Goal: Transaction & Acquisition: Purchase product/service

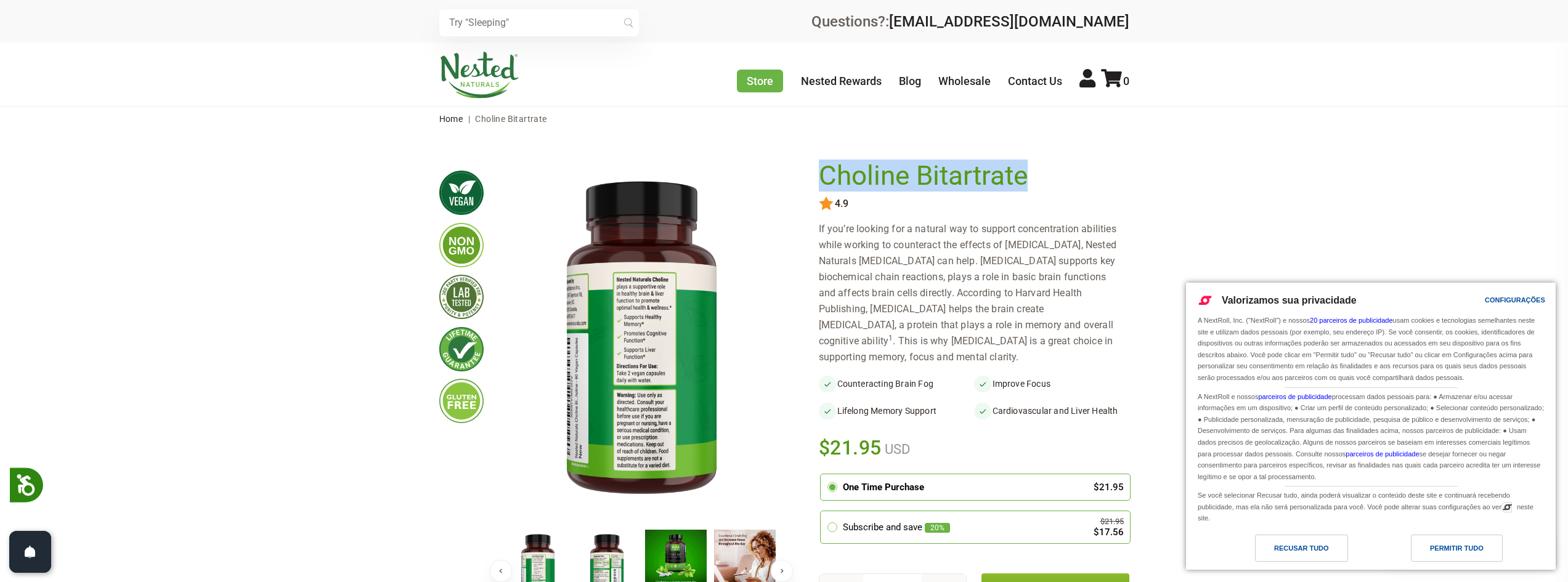
drag, startPoint x: 1038, startPoint y: 177, endPoint x: 824, endPoint y: 184, distance: 214.1
click at [824, 184] on h1 "Choline Bitartrate" at bounding box center [970, 176] width 304 height 30
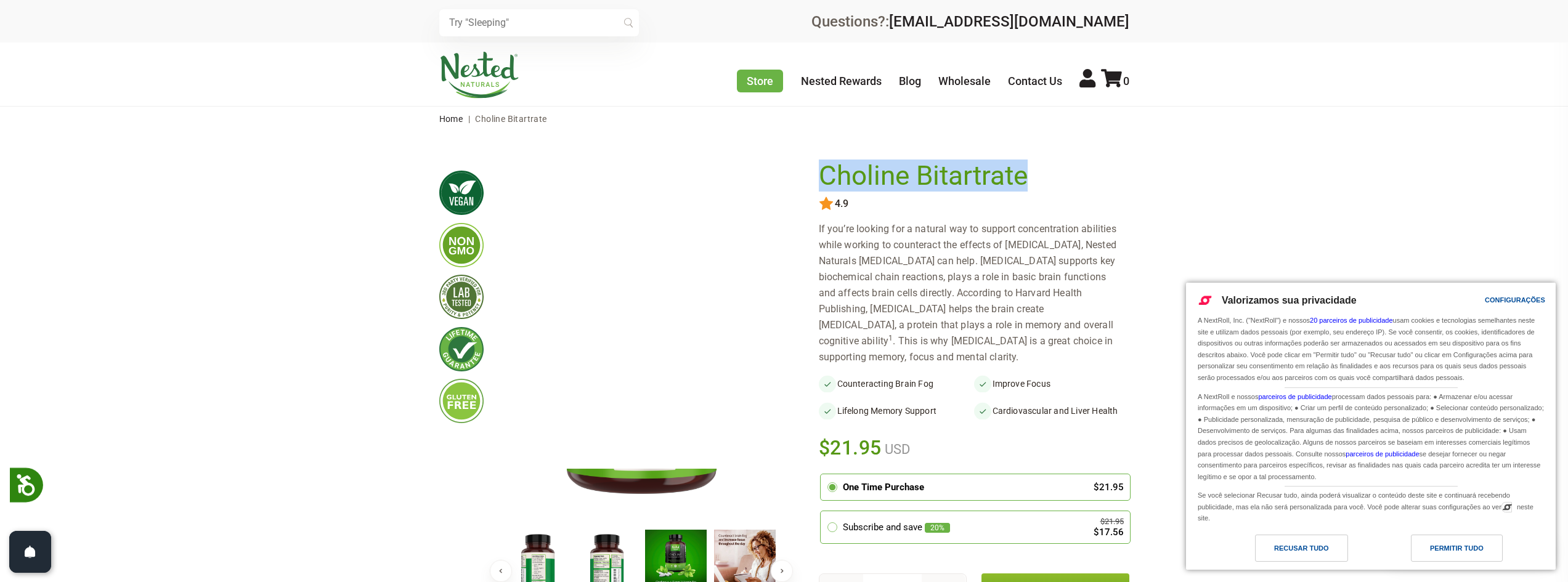
copy h1 "Choline Bitartrate"
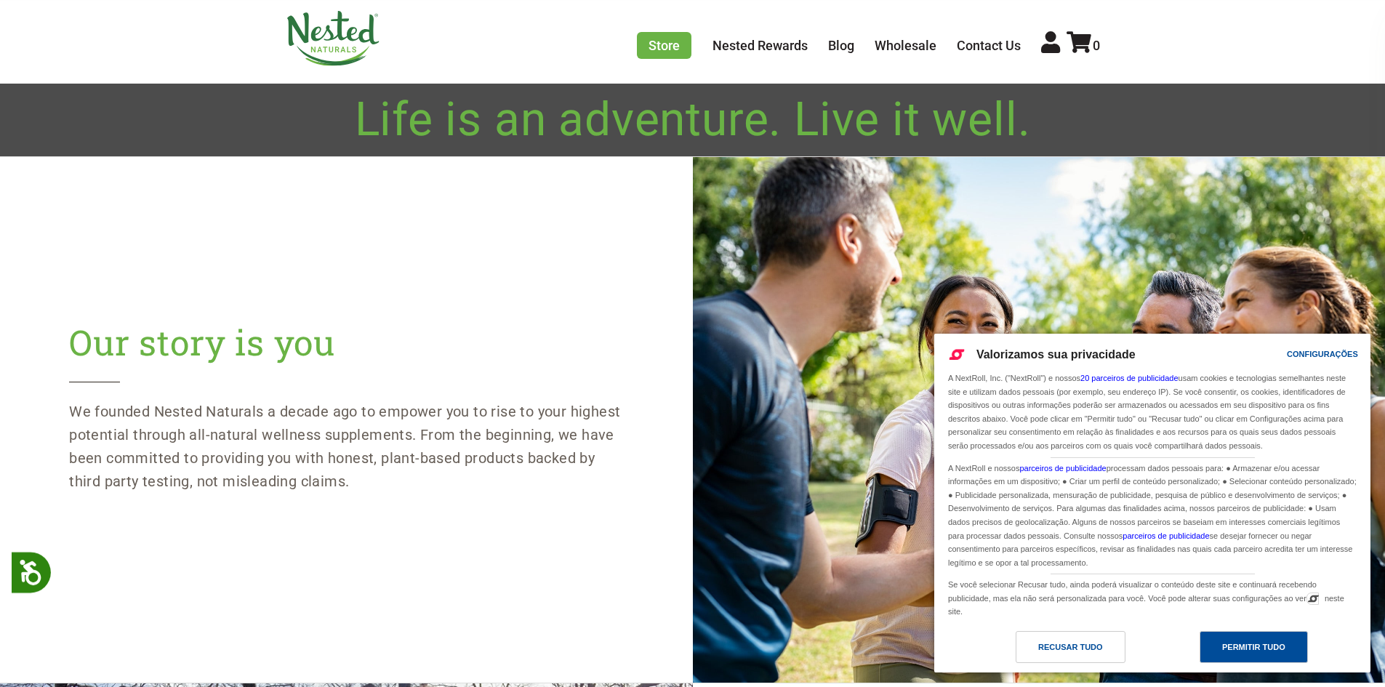
click at [1263, 647] on div "Permitir Tudo" at bounding box center [1253, 647] width 63 height 16
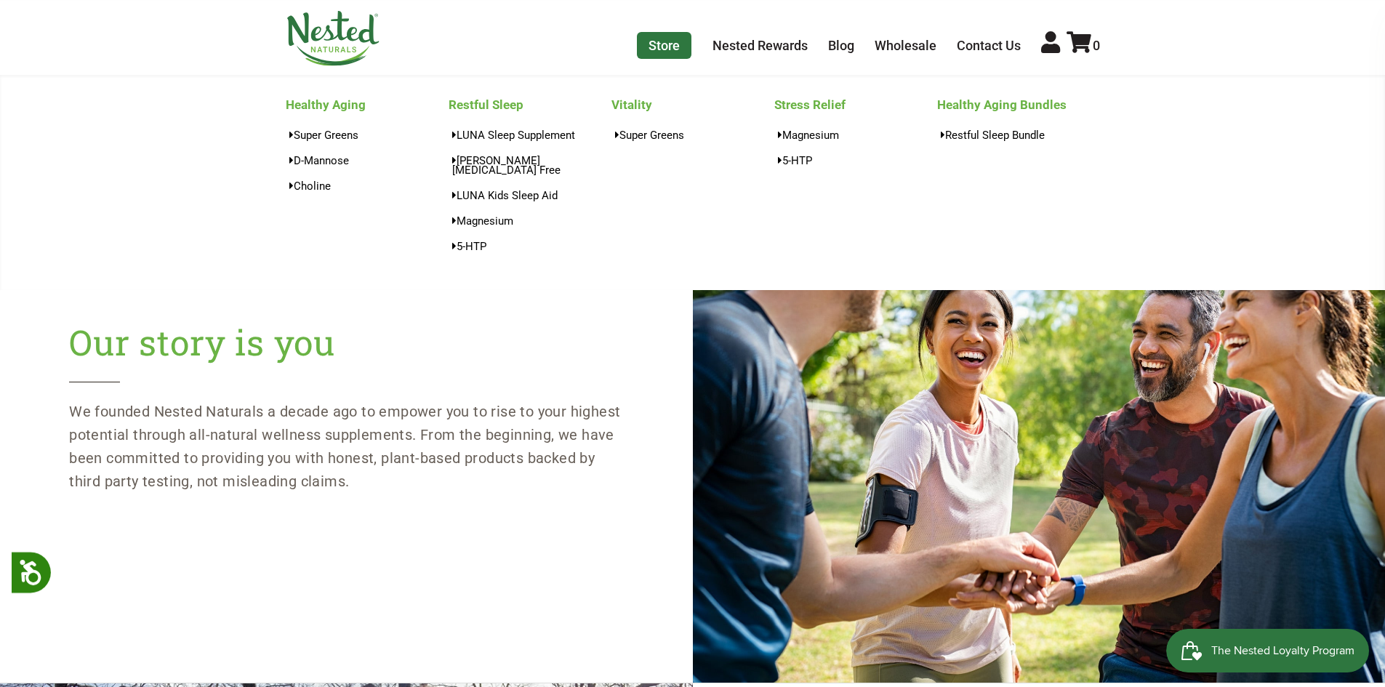
click at [660, 47] on link "Store" at bounding box center [664, 45] width 55 height 27
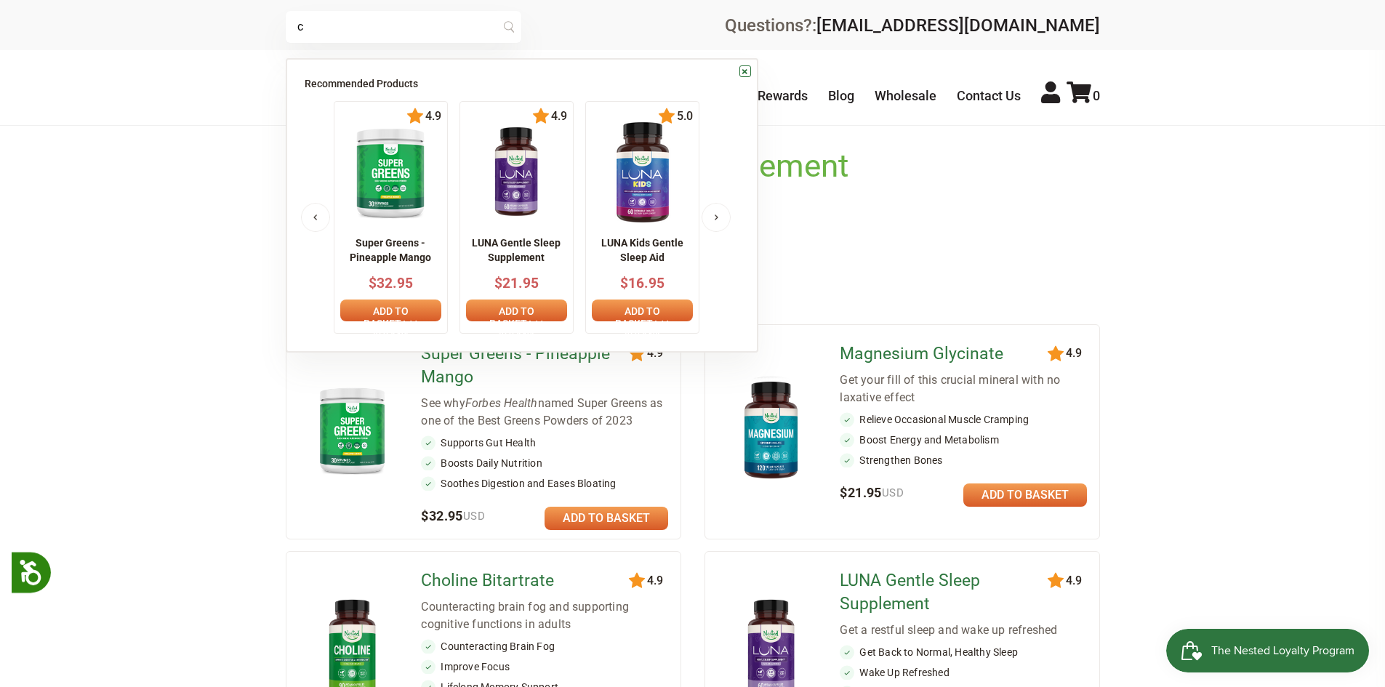
click at [379, 33] on input "c" at bounding box center [403, 27] width 235 height 32
type input "[MEDICAL_DATA]"
